Goal: Find specific page/section: Find specific page/section

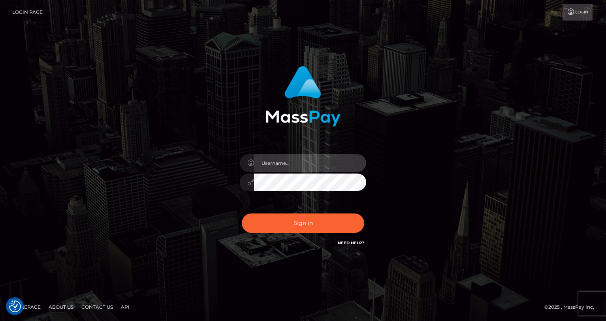
click at [282, 164] on input "text" at bounding box center [310, 163] width 112 height 18
type input "oli.fanvue"
click at [285, 170] on input "text" at bounding box center [310, 163] width 112 height 18
type input "oli.fanvue"
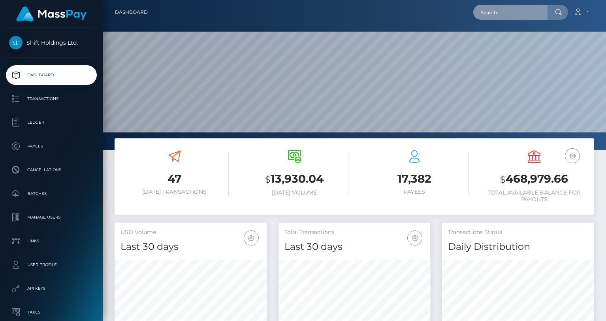
scroll to position [140, 152]
click at [501, 15] on input "text" at bounding box center [510, 12] width 74 height 15
paste input "gsancheez03@gmail.com"
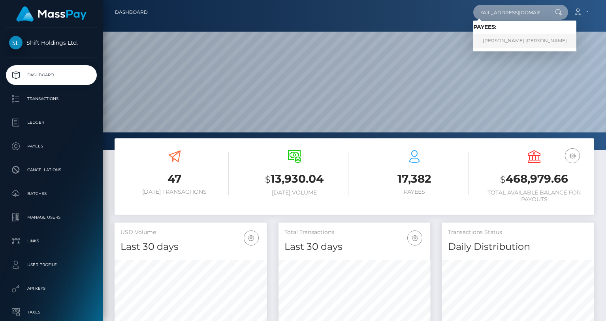
type input "gsancheez03@gmail.com"
click at [511, 39] on link "GABRIEL SANCHEZ GIL" at bounding box center [524, 41] width 103 height 15
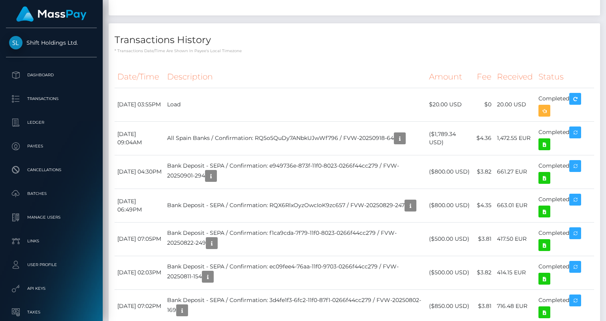
scroll to position [588, 0]
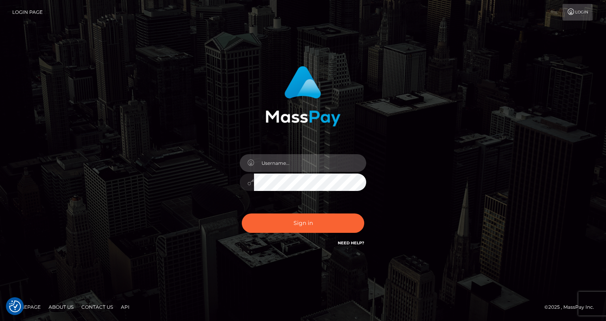
click at [297, 160] on input "text" at bounding box center [310, 163] width 112 height 18
type input "oli.fanvue"
click at [298, 161] on input "text" at bounding box center [310, 163] width 112 height 18
type input "oli.fanvue"
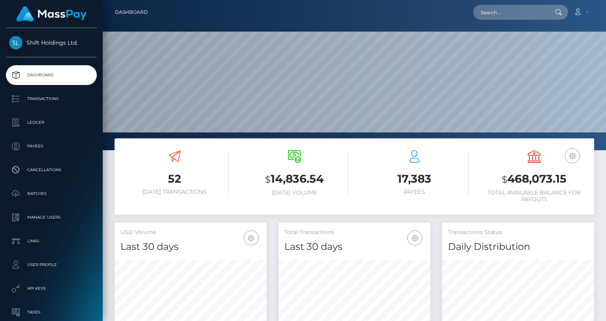
click at [505, 20] on div "Loading... Loading... Account Edit Profile Logout" at bounding box center [374, 12] width 440 height 17
click at [502, 15] on input "text" at bounding box center [510, 12] width 74 height 15
paste input "FVW-20250918-64"
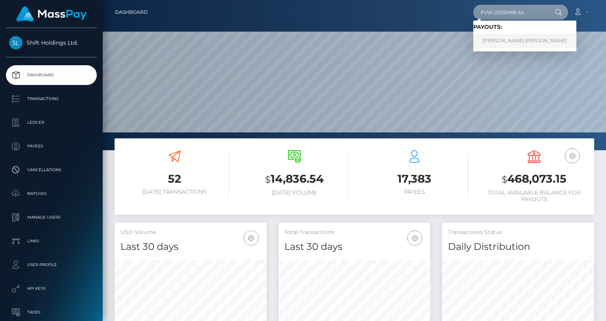
type input "FVW-20250918-64"
click at [504, 38] on link "GABRIEL SANCHEZ GIL" at bounding box center [524, 41] width 103 height 15
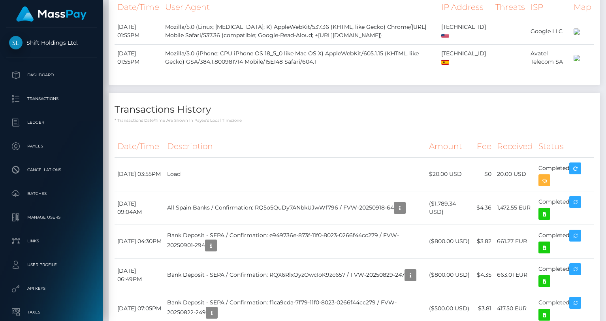
scroll to position [565, 0]
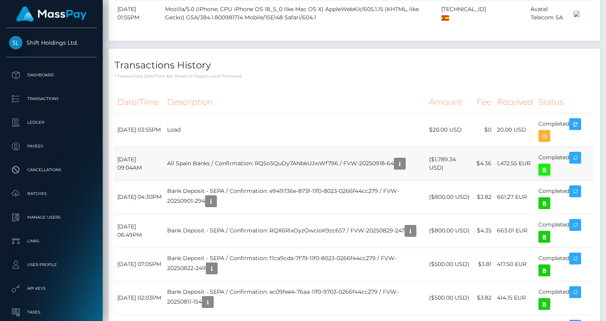
click at [544, 175] on icon at bounding box center [543, 170] width 9 height 10
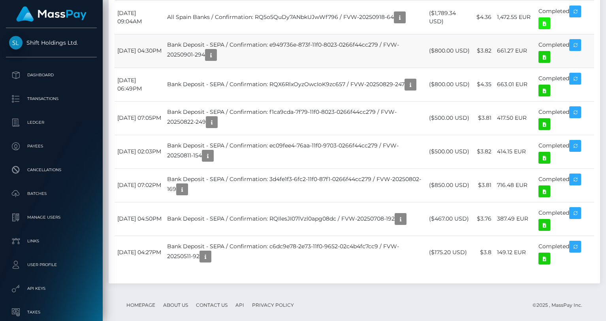
scroll to position [750, 0]
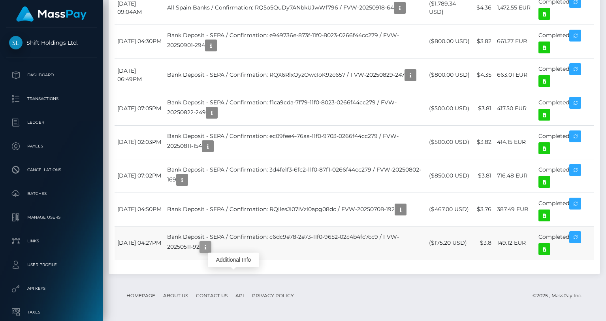
click at [210, 247] on icon "button" at bounding box center [205, 247] width 9 height 10
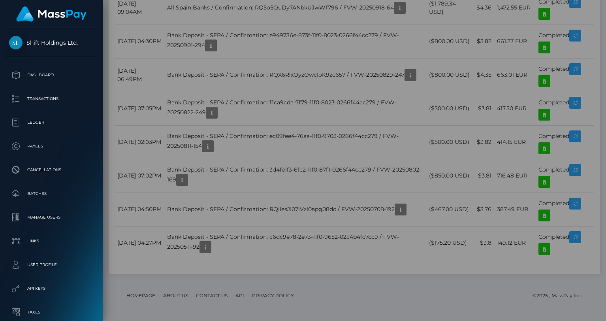
scroll to position [0, 0]
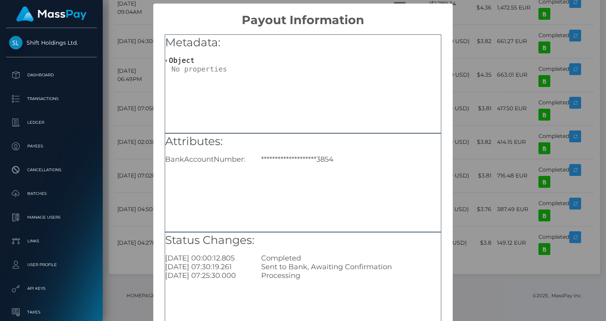
click at [142, 203] on div "**********" at bounding box center [303, 160] width 606 height 321
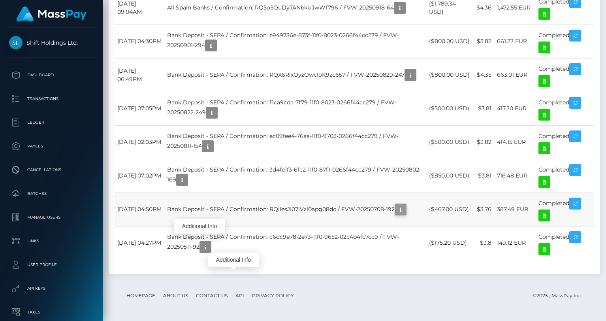
click at [396, 213] on icon "button" at bounding box center [400, 210] width 9 height 10
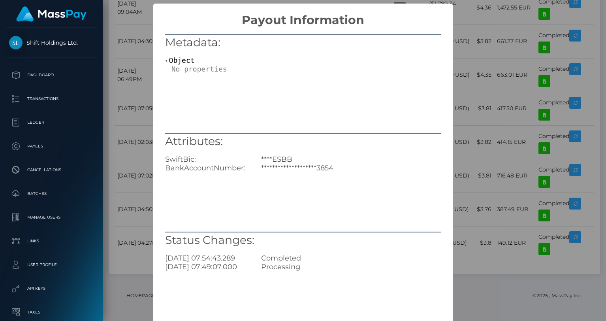
click at [162, 186] on div "**********" at bounding box center [302, 179] width 299 height 305
click at [142, 195] on div "**********" at bounding box center [303, 160] width 606 height 321
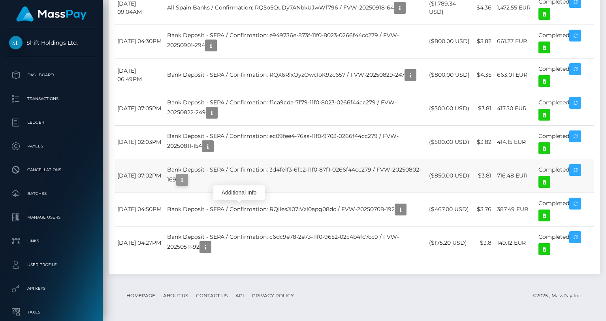
click at [187, 177] on icon "button" at bounding box center [181, 180] width 9 height 10
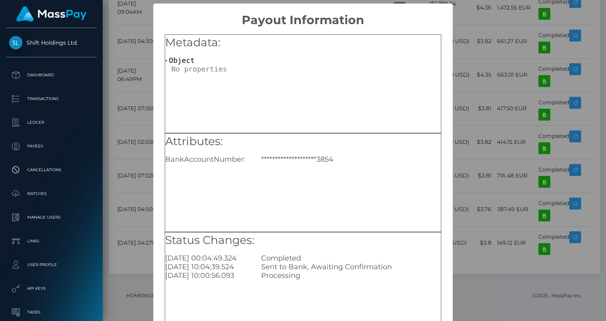
click at [133, 165] on div "**********" at bounding box center [303, 160] width 606 height 321
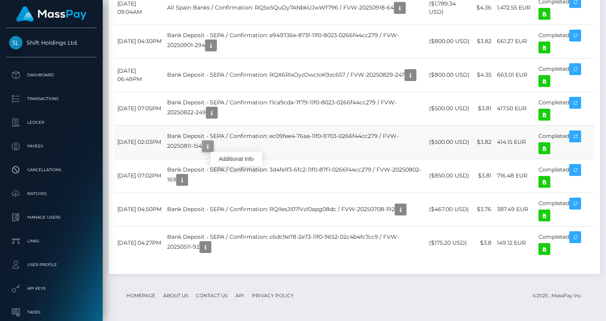
click at [212, 142] on icon "button" at bounding box center [207, 146] width 9 height 10
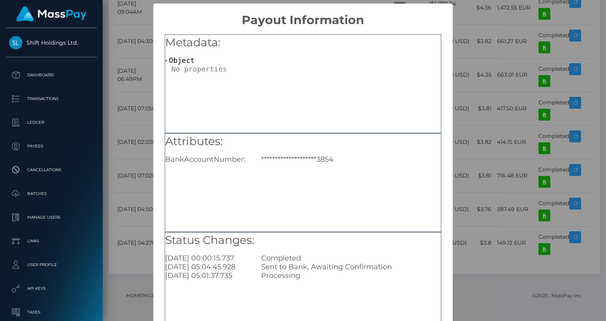
click at [129, 129] on div "**********" at bounding box center [303, 160] width 606 height 321
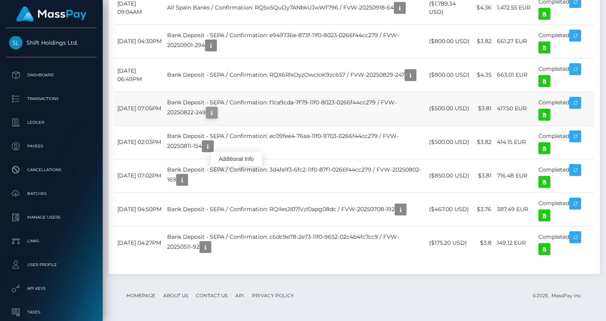
click at [216, 111] on icon "button" at bounding box center [211, 113] width 9 height 10
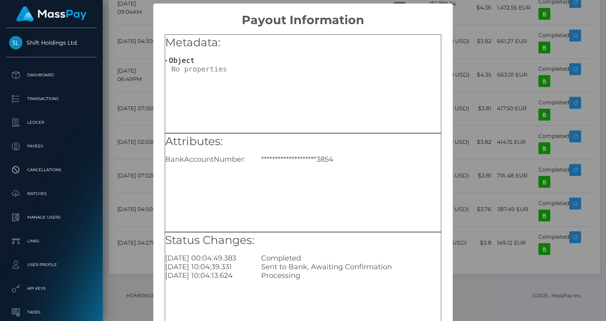
click at [145, 122] on div "**********" at bounding box center [303, 160] width 606 height 321
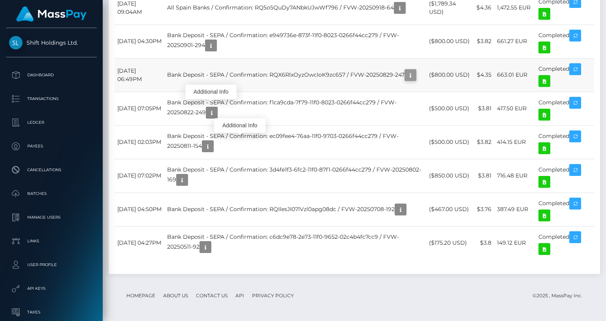
click at [406, 80] on icon "button" at bounding box center [410, 75] width 9 height 10
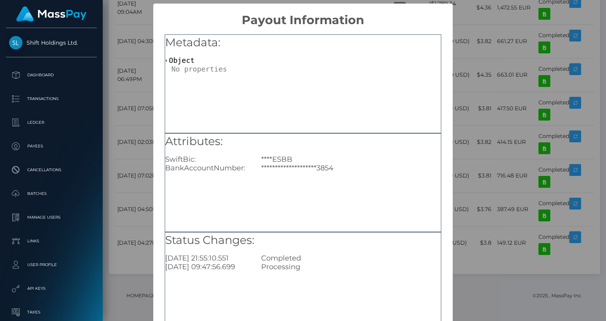
click at [145, 115] on div "**********" at bounding box center [303, 160] width 606 height 321
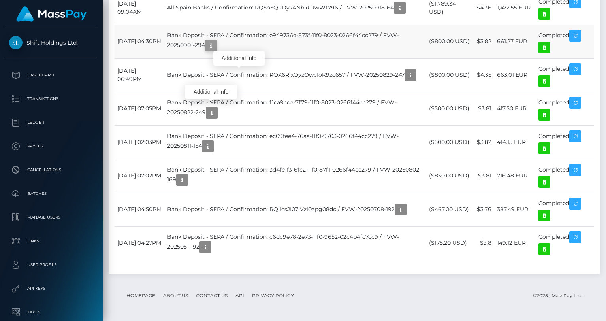
click at [216, 45] on icon "button" at bounding box center [210, 46] width 9 height 10
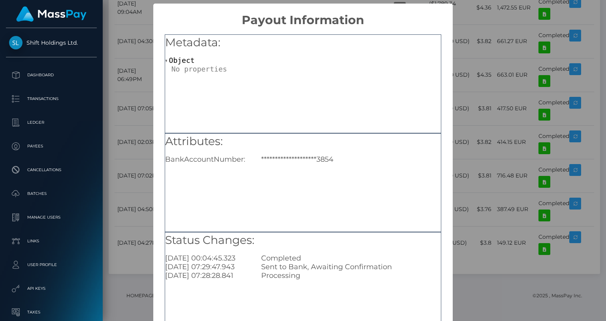
click at [145, 83] on div "**********" at bounding box center [303, 160] width 606 height 321
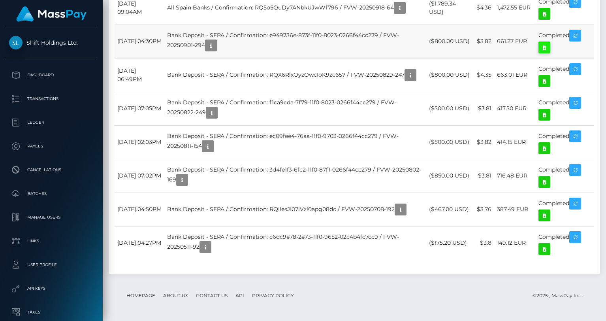
click at [544, 50] on icon at bounding box center [543, 48] width 9 height 10
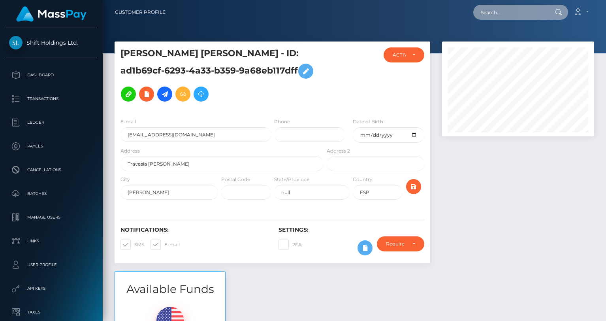
click at [499, 11] on input "text" at bounding box center [510, 12] width 74 height 15
paste input "sheseemslegit@gmail.com"
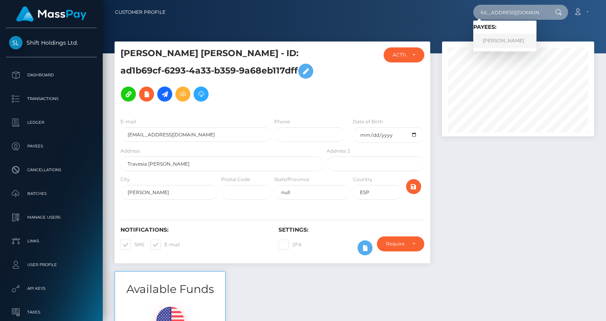
type input "sheseemslegit@gmail.com"
click at [503, 44] on link "SARAH ANDREANNA ENKE" at bounding box center [504, 41] width 63 height 15
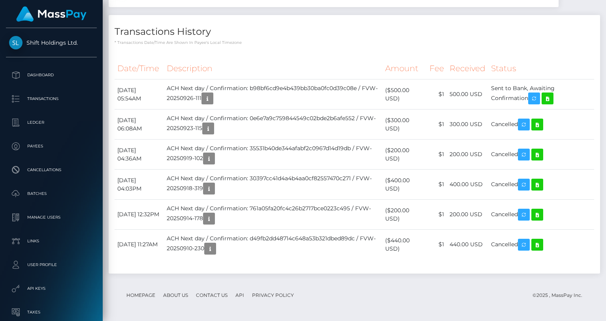
scroll to position [868, 0]
click at [552, 103] on icon at bounding box center [547, 99] width 9 height 10
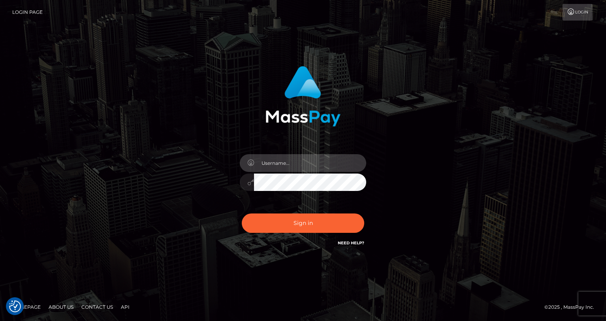
click at [299, 165] on input "text" at bounding box center [310, 163] width 112 height 18
type input "oli.fanvue"
click at [309, 170] on input "text" at bounding box center [310, 163] width 112 height 18
type input "oli.fanvue"
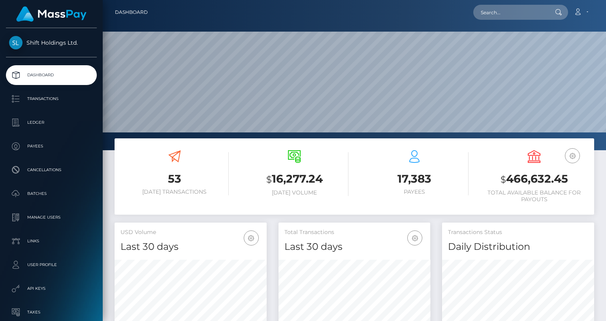
scroll to position [140, 152]
click at [509, 18] on input "text" at bounding box center [510, 12] width 74 height 15
paste input "[EMAIL_ADDRESS][DOMAIN_NAME]"
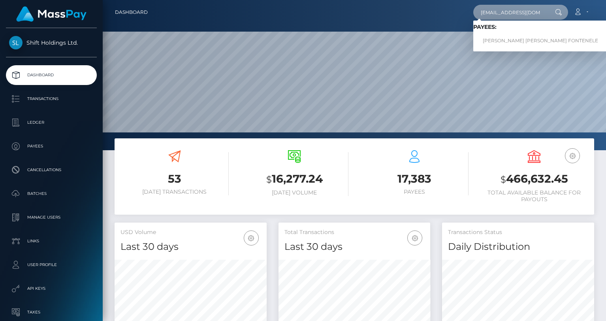
type input "[EMAIL_ADDRESS][DOMAIN_NAME]"
click at [500, 37] on link "[PERSON_NAME] [PERSON_NAME] FONTENELE" at bounding box center [540, 41] width 134 height 15
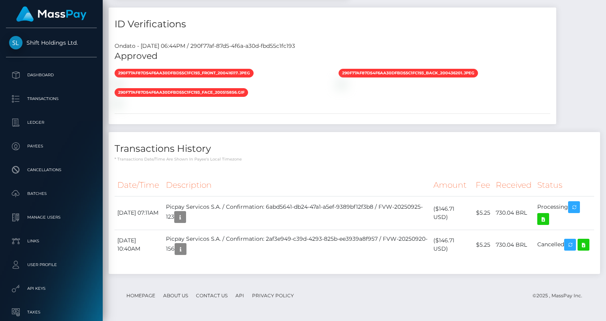
scroll to position [757, 0]
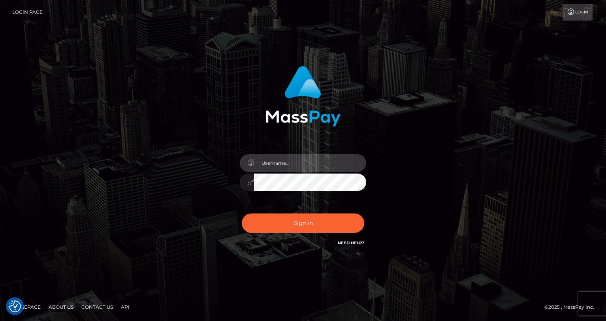
click at [310, 160] on input "text" at bounding box center [310, 163] width 112 height 18
type input "oli.fanvue"
click at [325, 160] on input "text" at bounding box center [310, 163] width 112 height 18
type input "oli.fanvue"
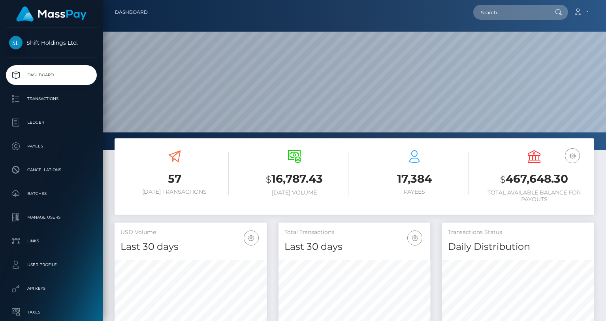
scroll to position [150, 503]
click at [524, 8] on input "text" at bounding box center [510, 12] width 74 height 15
paste input "FVW-20250923-261"
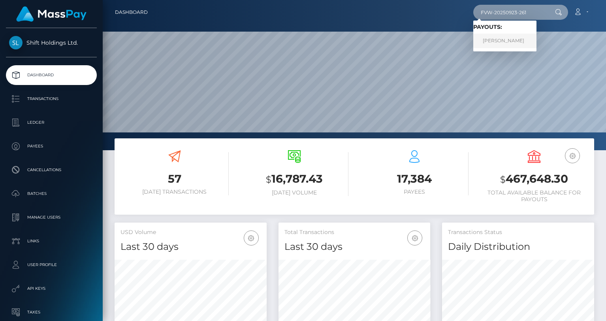
type input "FVW-20250923-261"
click at [536, 41] on link "[PERSON_NAME]" at bounding box center [504, 41] width 63 height 15
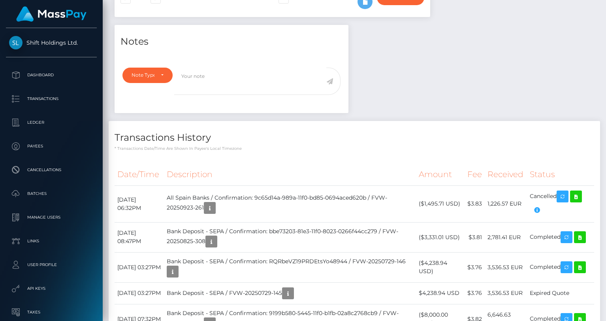
scroll to position [245, 0]
